Goal: Task Accomplishment & Management: Use online tool/utility

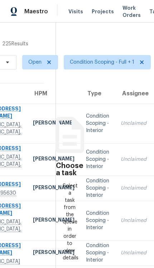
scroll to position [0, 60]
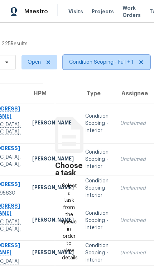
click at [101, 64] on span "Condition Scoping - Full + 1" at bounding box center [101, 62] width 65 height 7
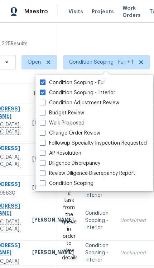
click at [98, 90] on label "Condition Scoping - Interior" at bounding box center [78, 92] width 76 height 7
click at [45, 90] on input "Condition Scoping - Interior" at bounding box center [42, 91] width 5 height 5
checkbox input "false"
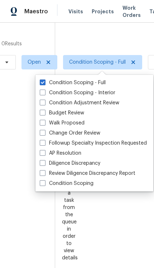
click at [95, 37] on div at bounding box center [77, 134] width 154 height 268
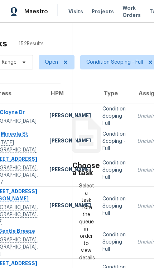
scroll to position [0, 43]
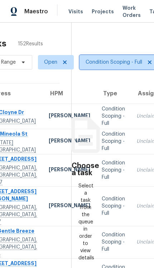
click at [111, 63] on span "Condition Scoping - Full" at bounding box center [114, 62] width 57 height 7
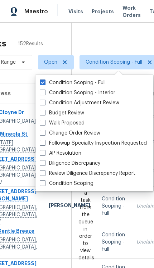
click at [83, 92] on label "Condition Scoping - Interior" at bounding box center [78, 92] width 76 height 7
click at [45, 92] on input "Condition Scoping - Interior" at bounding box center [42, 91] width 5 height 5
checkbox input "true"
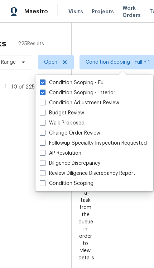
click at [111, 38] on div at bounding box center [77, 134] width 154 height 268
